Goal: Communication & Community: Answer question/provide support

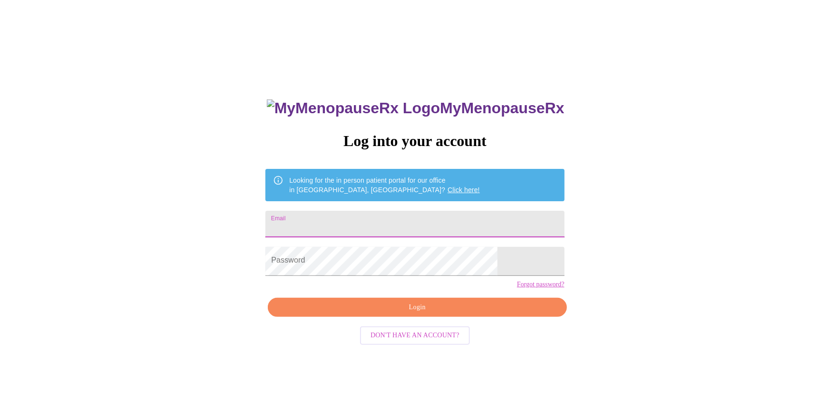
click at [355, 229] on input "Email" at bounding box center [415, 224] width 299 height 27
type input "born2run976@gmail.com"
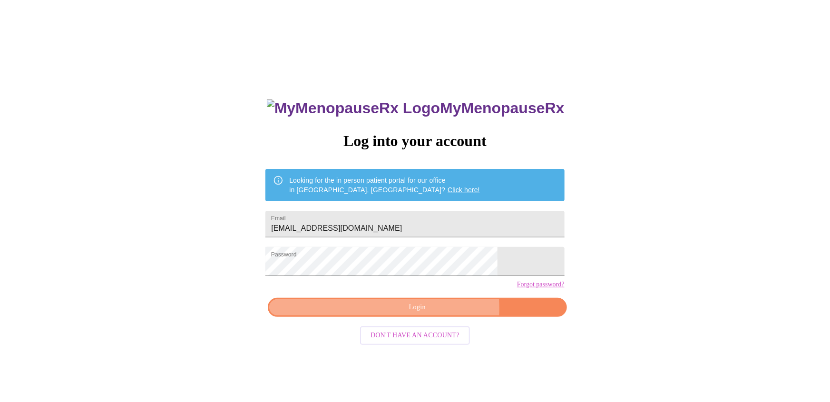
click at [376, 314] on span "Login" at bounding box center [417, 308] width 277 height 12
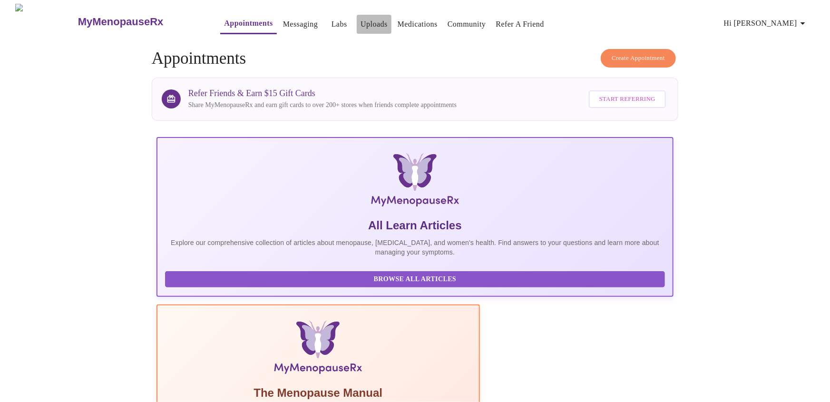
click at [361, 21] on link "Uploads" at bounding box center [374, 24] width 27 height 13
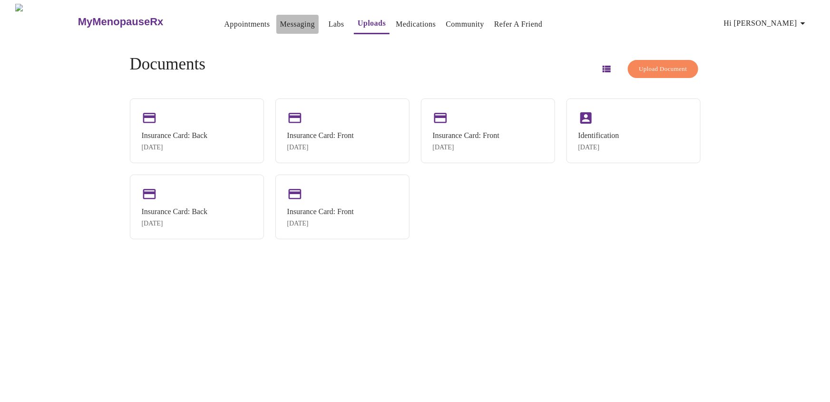
click at [282, 20] on link "Messaging" at bounding box center [297, 24] width 35 height 13
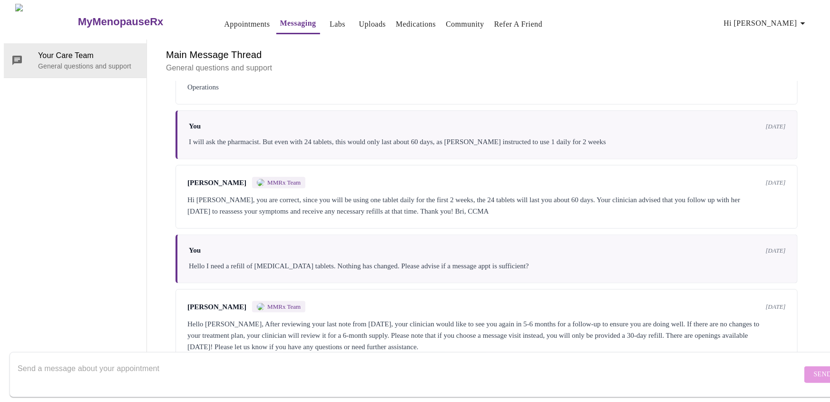
scroll to position [608, 0]
click at [193, 359] on textarea "Send a message about your appointment" at bounding box center [410, 374] width 785 height 30
type textarea "C"
type textarea "M"
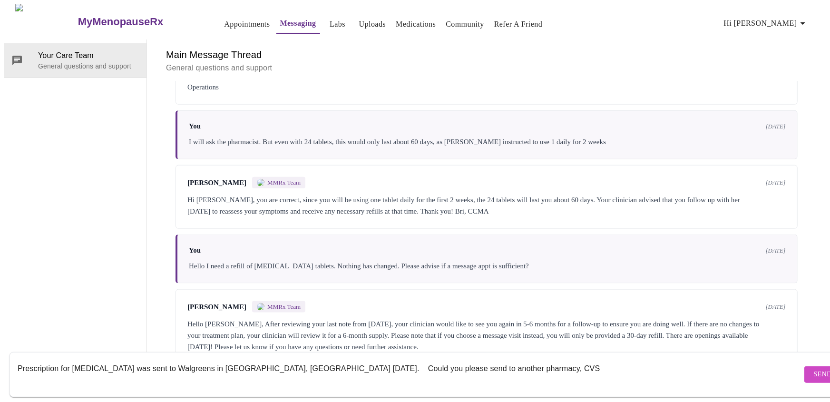
drag, startPoint x: 447, startPoint y: 360, endPoint x: 473, endPoint y: 360, distance: 25.2
click at [473, 360] on textarea "Prescription for estradiol was sent to Walgreens in Streamwood, IL 10/10/25. Co…" at bounding box center [410, 374] width 785 height 30
paste textarea "17067 1001 Sutton Rd Streamwood"
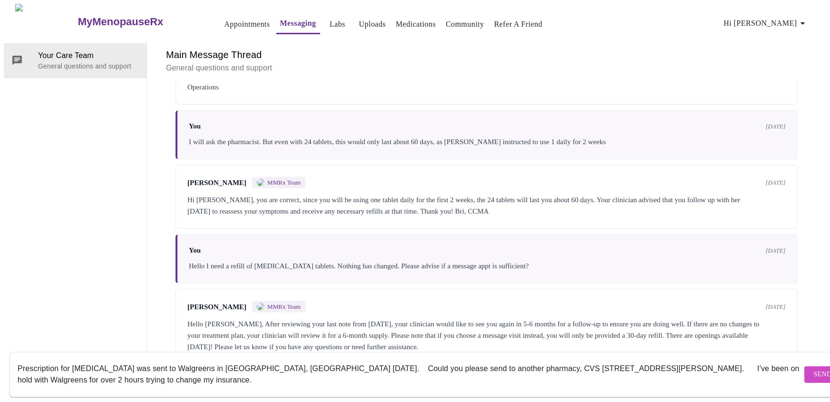
scroll to position [0, 0]
click at [291, 359] on textarea "Prescription for estradiol was sent to Walgreens in Streamwood, IL 10/10/25. Co…" at bounding box center [410, 374] width 785 height 30
click at [374, 360] on textarea "Prescription for estradiol was sent to Walgreens in Streamwood, IL 10/10/25. Co…" at bounding box center [410, 374] width 785 height 30
click at [64, 372] on textarea "Prescription for estradiol was sent to Walgreens in Streamwood, IL 10/10/25. Co…" at bounding box center [410, 374] width 785 height 30
click at [167, 370] on textarea "Prescription for estradiol was sent to Walgreens in Streamwood, IL 10/10/25. Co…" at bounding box center [410, 374] width 785 height 30
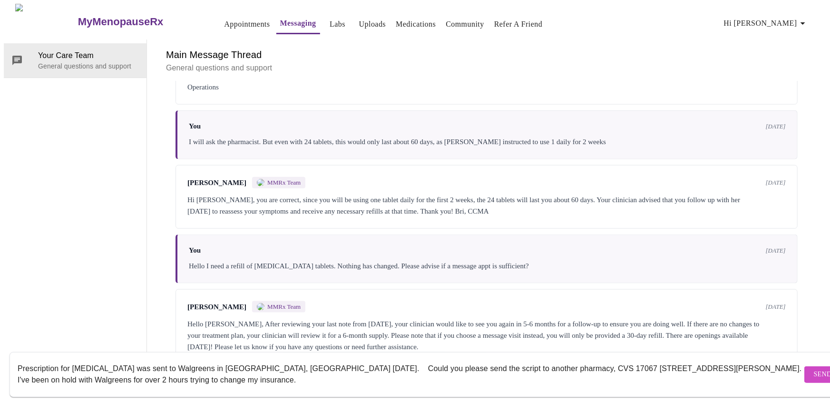
type textarea "Prescription for estradiol was sent to Walgreens in Streamwood, IL 10/10/25. Co…"
click at [814, 369] on span "Send" at bounding box center [823, 375] width 18 height 12
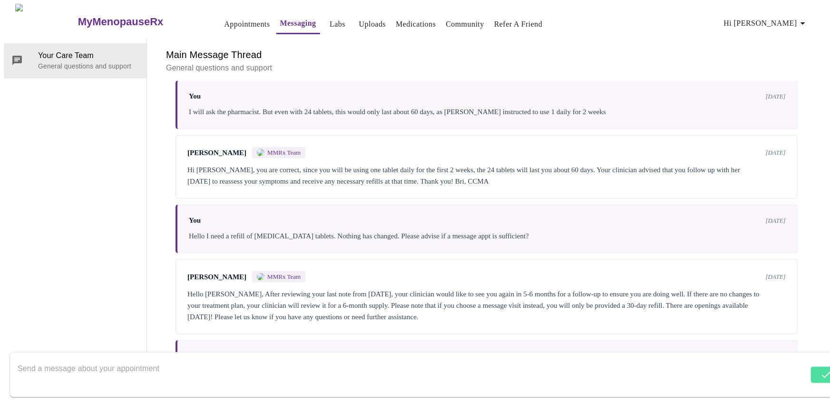
scroll to position [676, 0]
